Goal: Navigation & Orientation: Find specific page/section

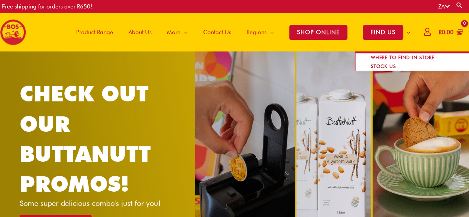
click at [382, 65] on span "STOCK US" at bounding box center [383, 66] width 40 height 15
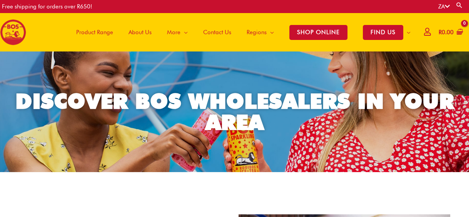
click at [211, 31] on span "Contact Us" at bounding box center [217, 32] width 28 height 23
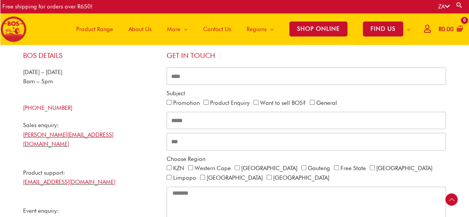
scroll to position [162, 0]
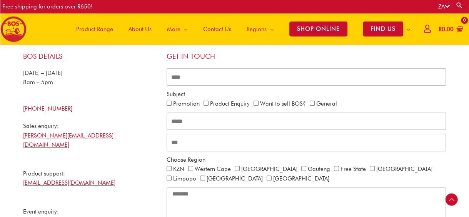
click at [93, 35] on span "Product Range" at bounding box center [94, 29] width 37 height 23
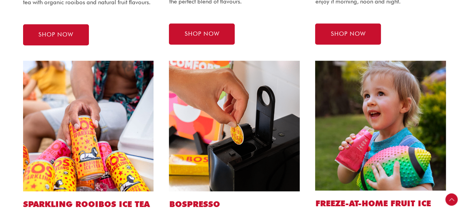
scroll to position [380, 0]
